Goal: Transaction & Acquisition: Purchase product/service

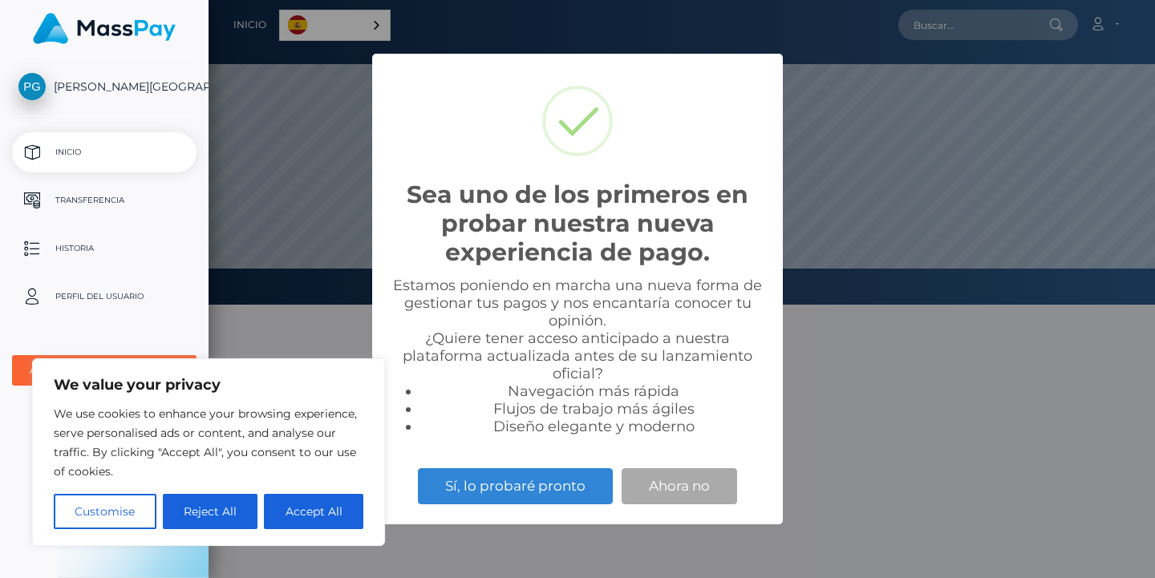
scroll to position [305, 946]
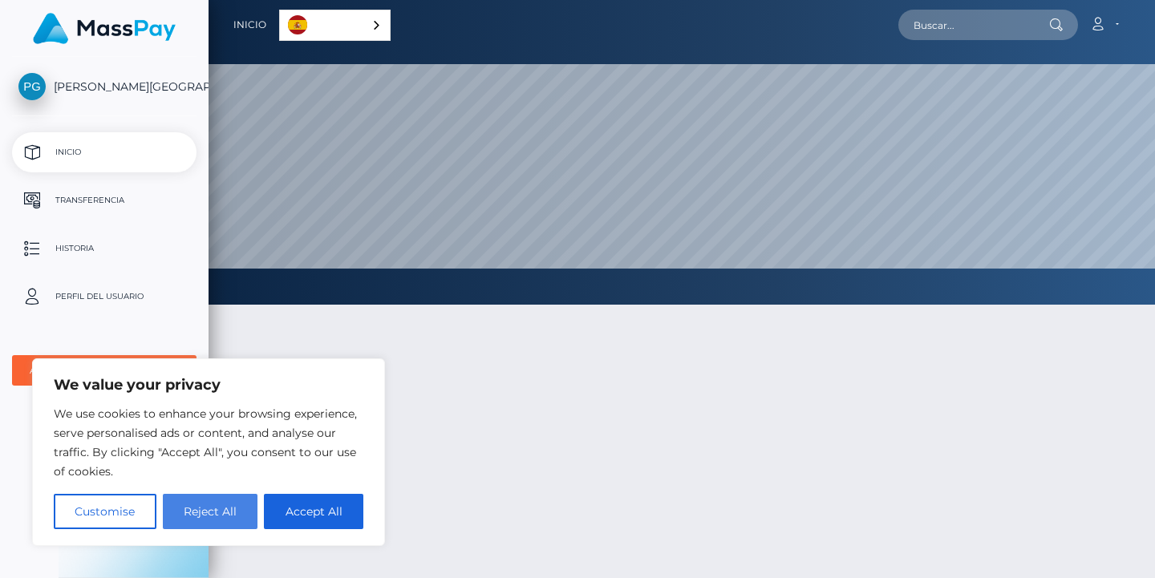
click at [221, 521] on button "Reject All" at bounding box center [210, 511] width 95 height 35
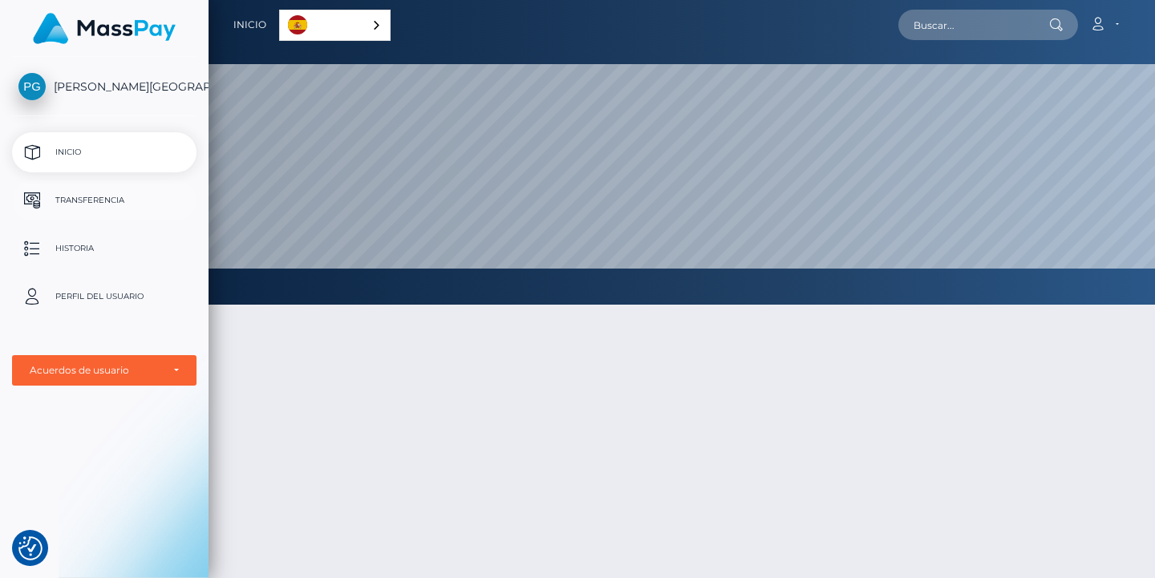
click at [113, 192] on p "Transferencia" at bounding box center [104, 200] width 172 height 24
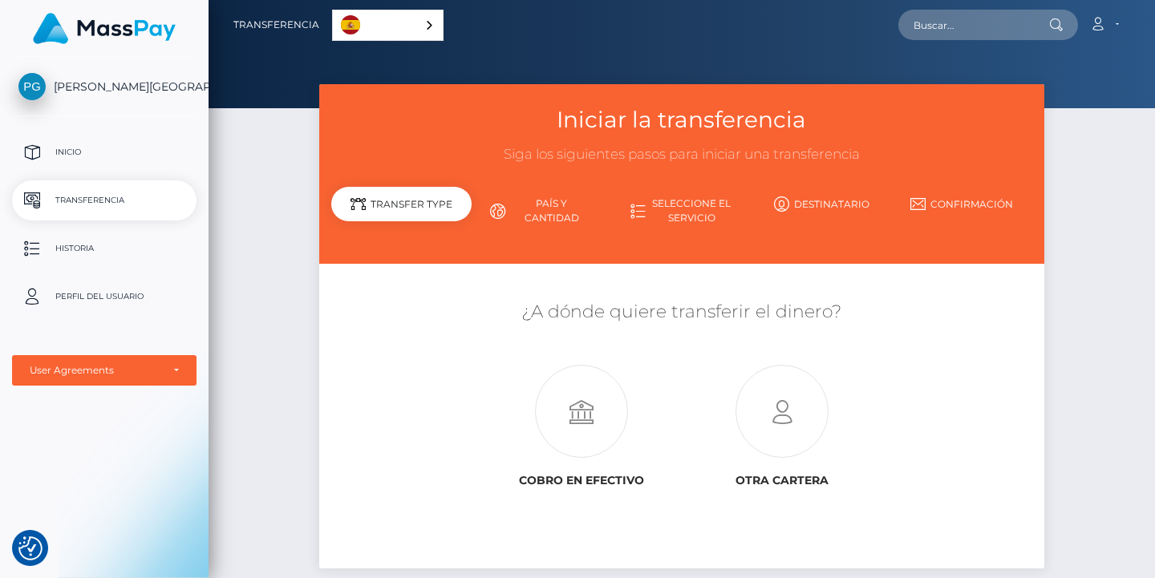
click at [811, 204] on link "Destinatario" at bounding box center [821, 204] width 140 height 28
click at [833, 208] on link "Destinatario" at bounding box center [821, 204] width 140 height 28
click at [779, 418] on icon at bounding box center [782, 412] width 201 height 93
click at [580, 439] on icon at bounding box center [580, 412] width 201 height 93
click at [418, 207] on div "Transfer Type" at bounding box center [401, 204] width 140 height 34
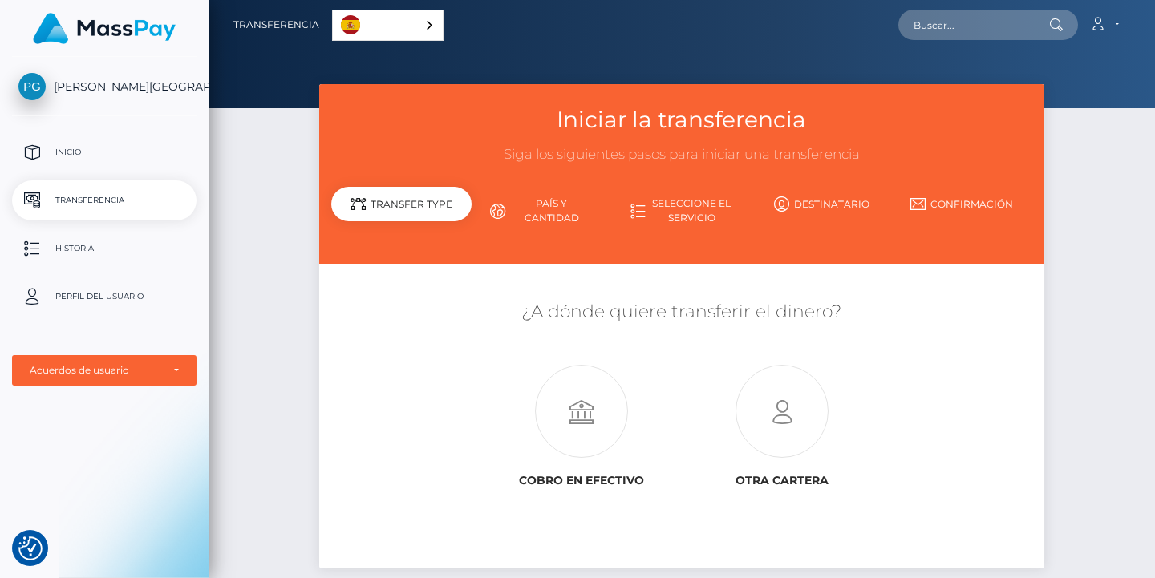
click at [551, 214] on link "País y cantidad" at bounding box center [542, 211] width 140 height 42
click at [557, 204] on link "País y cantidad" at bounding box center [542, 211] width 140 height 42
click at [668, 205] on link "Seleccione el servicio" at bounding box center [682, 211] width 140 height 42
click at [847, 201] on link "Destinatario" at bounding box center [821, 204] width 140 height 28
click at [71, 154] on p "Inicio" at bounding box center [104, 152] width 172 height 24
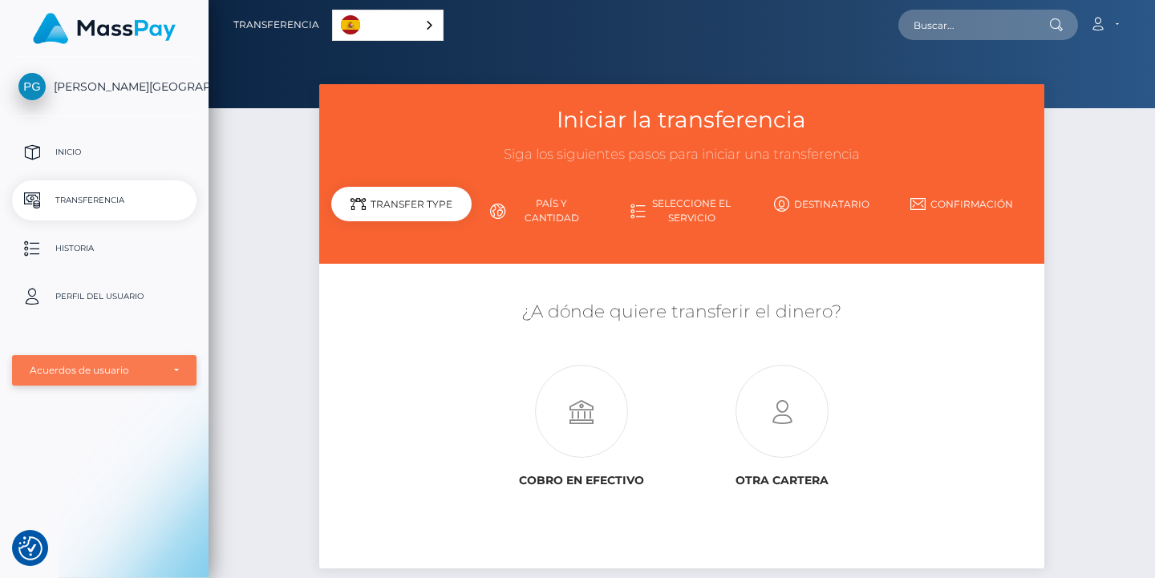
click at [119, 374] on div "Acuerdos de usuario" at bounding box center [96, 370] width 132 height 13
